Goal: Transaction & Acquisition: Purchase product/service

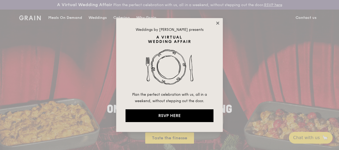
click at [219, 22] on icon at bounding box center [217, 23] width 5 height 5
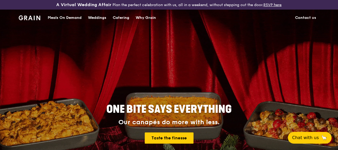
click at [75, 23] on div "Meals On Demand" at bounding box center [65, 18] width 34 height 16
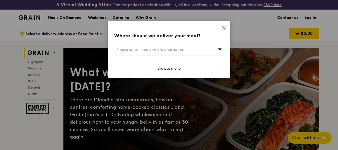
click at [222, 27] on icon at bounding box center [223, 27] width 3 height 3
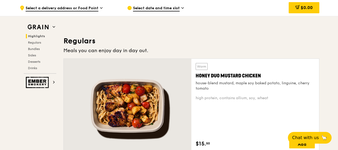
scroll to position [346, 0]
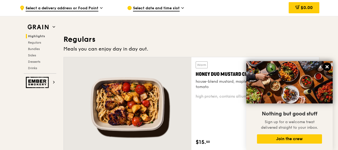
click at [326, 67] on icon at bounding box center [326, 66] width 5 height 5
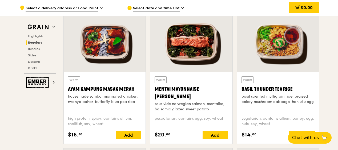
scroll to position [480, 0]
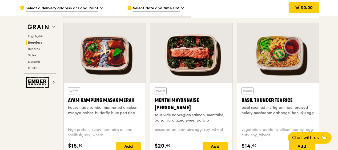
click at [117, 67] on div at bounding box center [105, 53] width 82 height 60
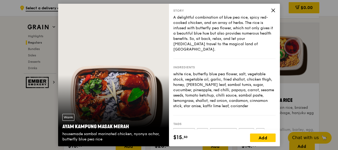
scroll to position [453, 0]
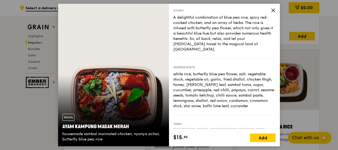
click at [14, 119] on div "Warm Ayam [GEOGRAPHIC_DATA] housemade sambal marinated chicken, nyonya achar, b…" at bounding box center [169, 75] width 338 height 150
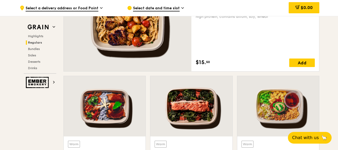
scroll to position [480, 0]
